Goal: Information Seeking & Learning: Learn about a topic

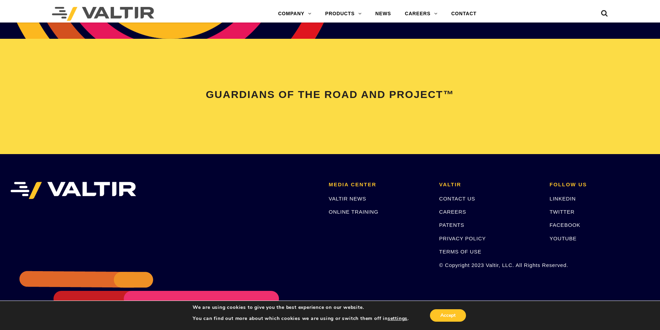
scroll to position [1455, 0]
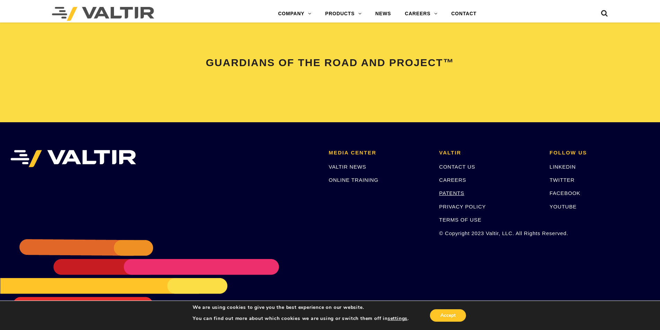
click at [447, 193] on link "PATENTS" at bounding box center [451, 193] width 25 height 6
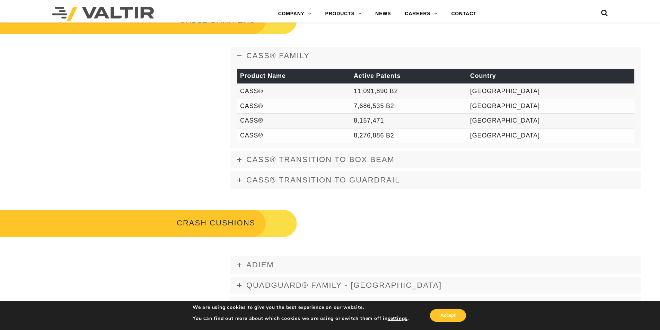
scroll to position [312, 0]
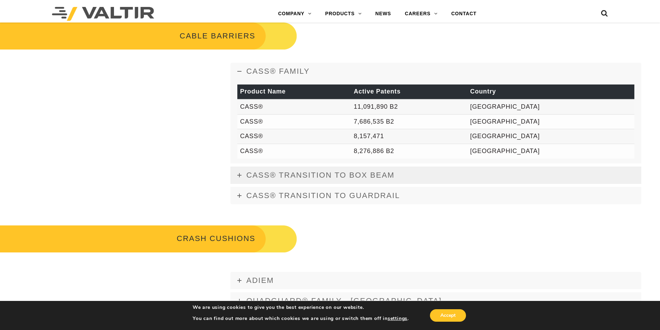
click at [240, 176] on icon at bounding box center [239, 175] width 4 height 4
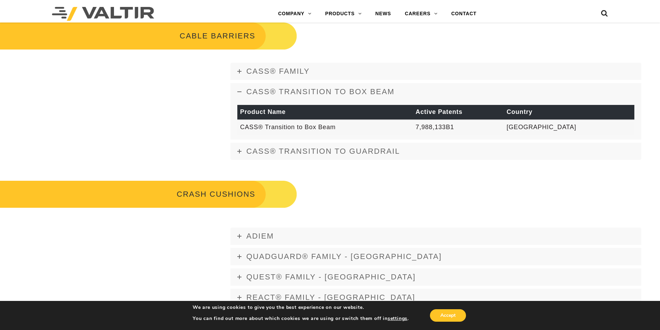
click at [238, 91] on icon at bounding box center [239, 92] width 4 height 4
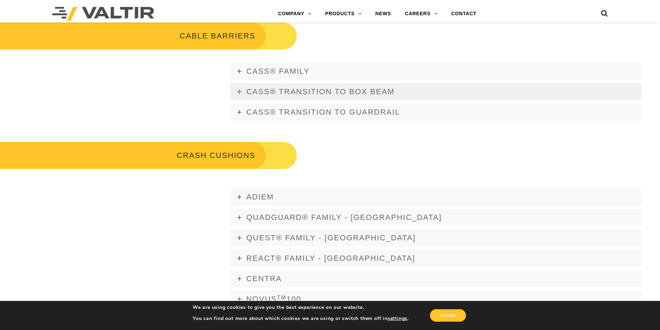
click at [238, 94] on link "CASS® TRANSITION TO BOX BEAM" at bounding box center [435, 91] width 411 height 17
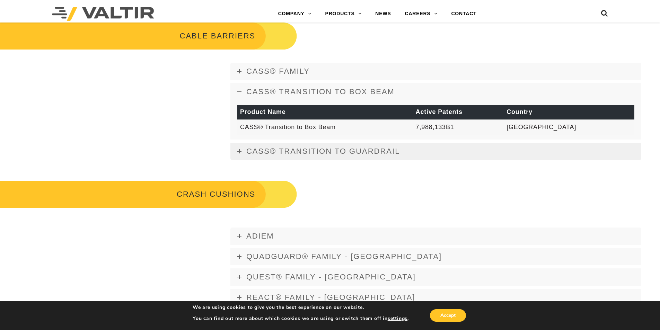
click at [236, 151] on link "CASS® TRANSITION TO GUARDRAIL" at bounding box center [435, 151] width 411 height 17
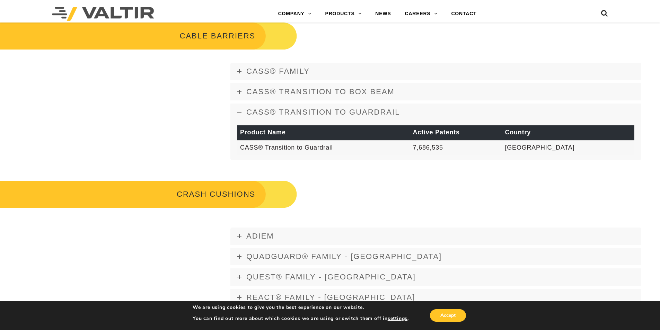
click at [241, 114] on icon at bounding box center [239, 112] width 4 height 4
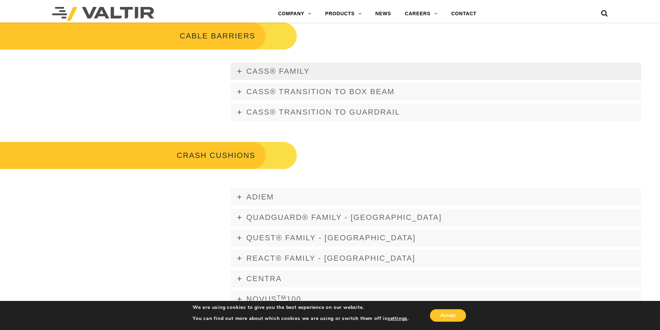
click at [240, 72] on icon at bounding box center [239, 71] width 4 height 4
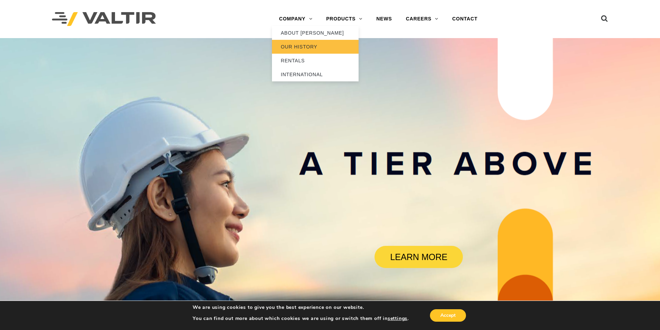
click at [303, 47] on link "OUR HISTORY" at bounding box center [315, 47] width 87 height 14
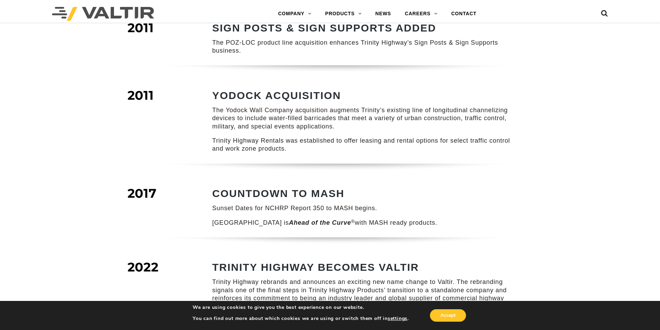
scroll to position [797, 0]
